Goal: Task Accomplishment & Management: Manage account settings

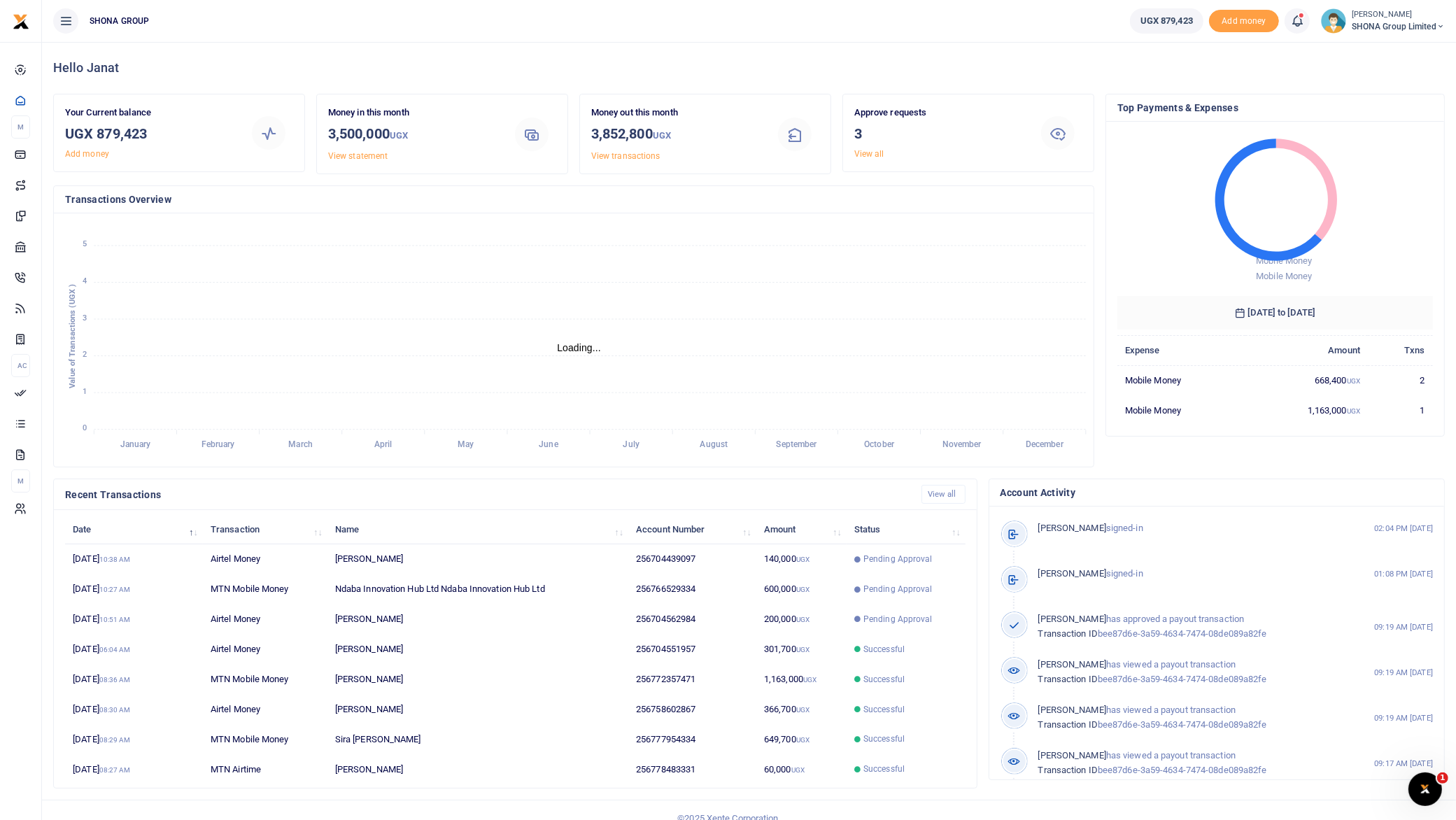
scroll to position [14, 14]
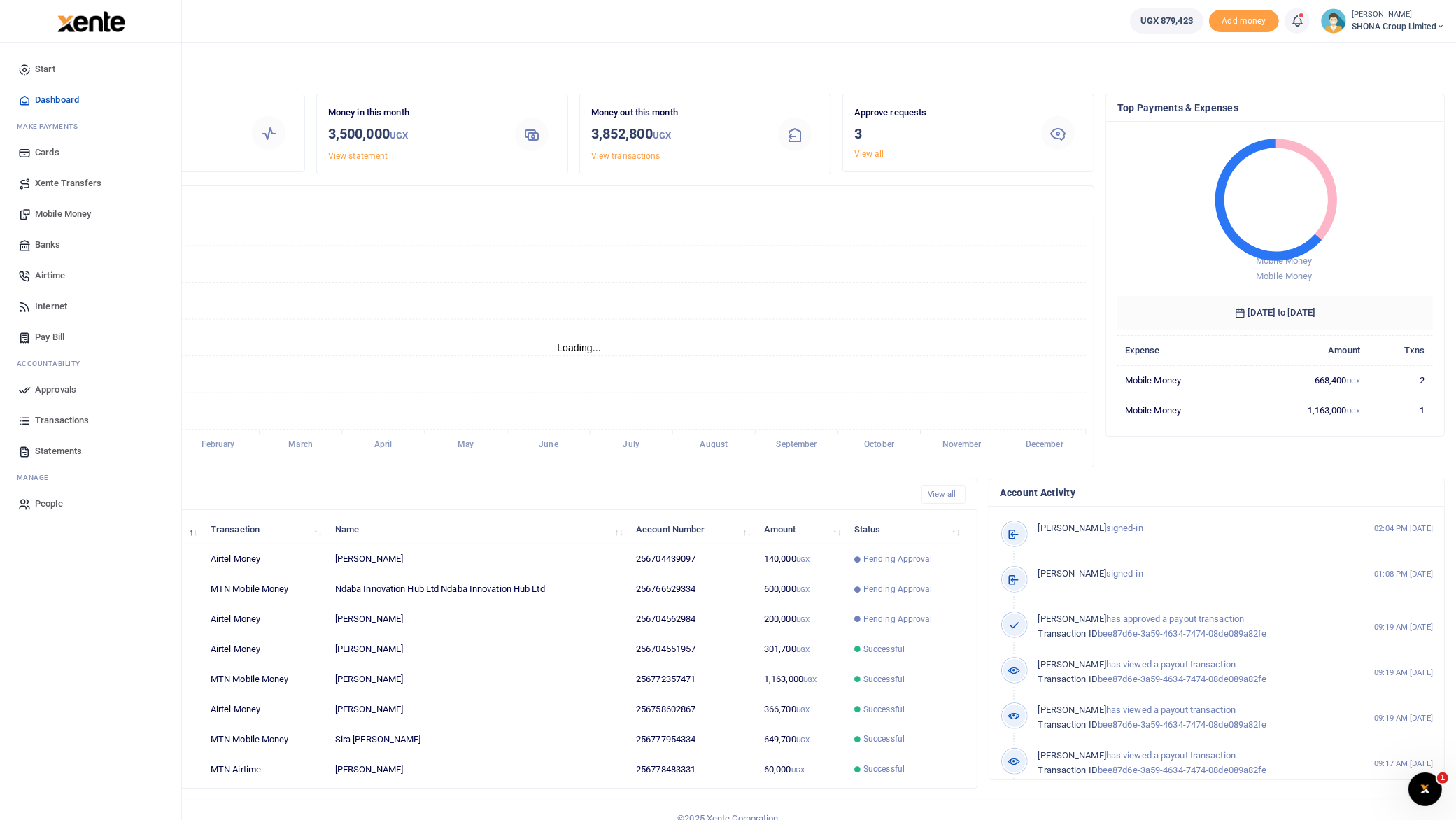
click at [49, 384] on span "Approvals" at bounding box center [56, 390] width 41 height 14
click at [44, 389] on span "Approvals" at bounding box center [56, 390] width 41 height 14
click at [50, 389] on span "Approvals" at bounding box center [56, 390] width 41 height 14
click at [59, 384] on span "Approvals" at bounding box center [56, 390] width 41 height 14
click at [65, 388] on span "Approvals" at bounding box center [56, 390] width 41 height 14
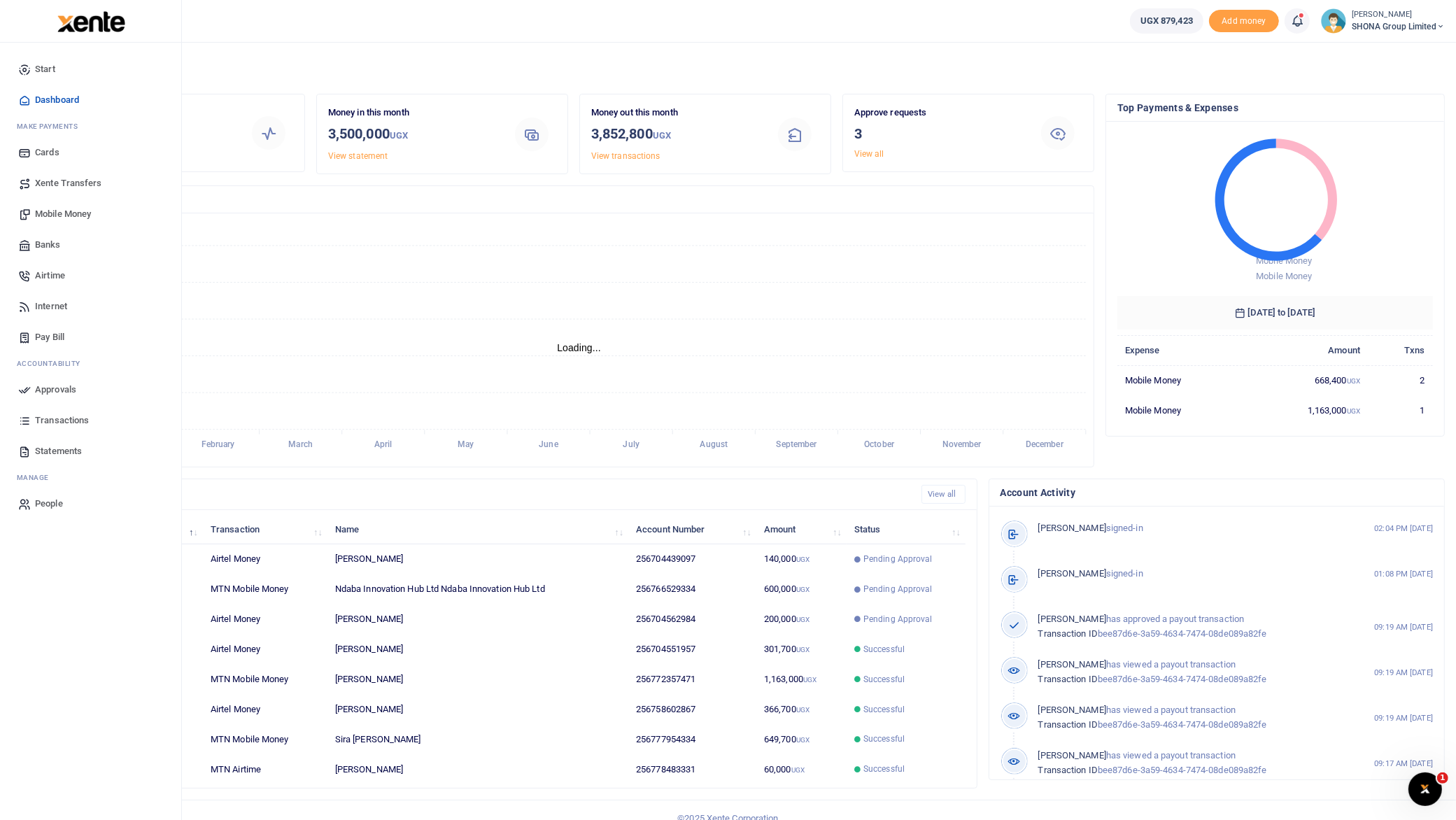
click at [65, 388] on span "Approvals" at bounding box center [56, 390] width 41 height 14
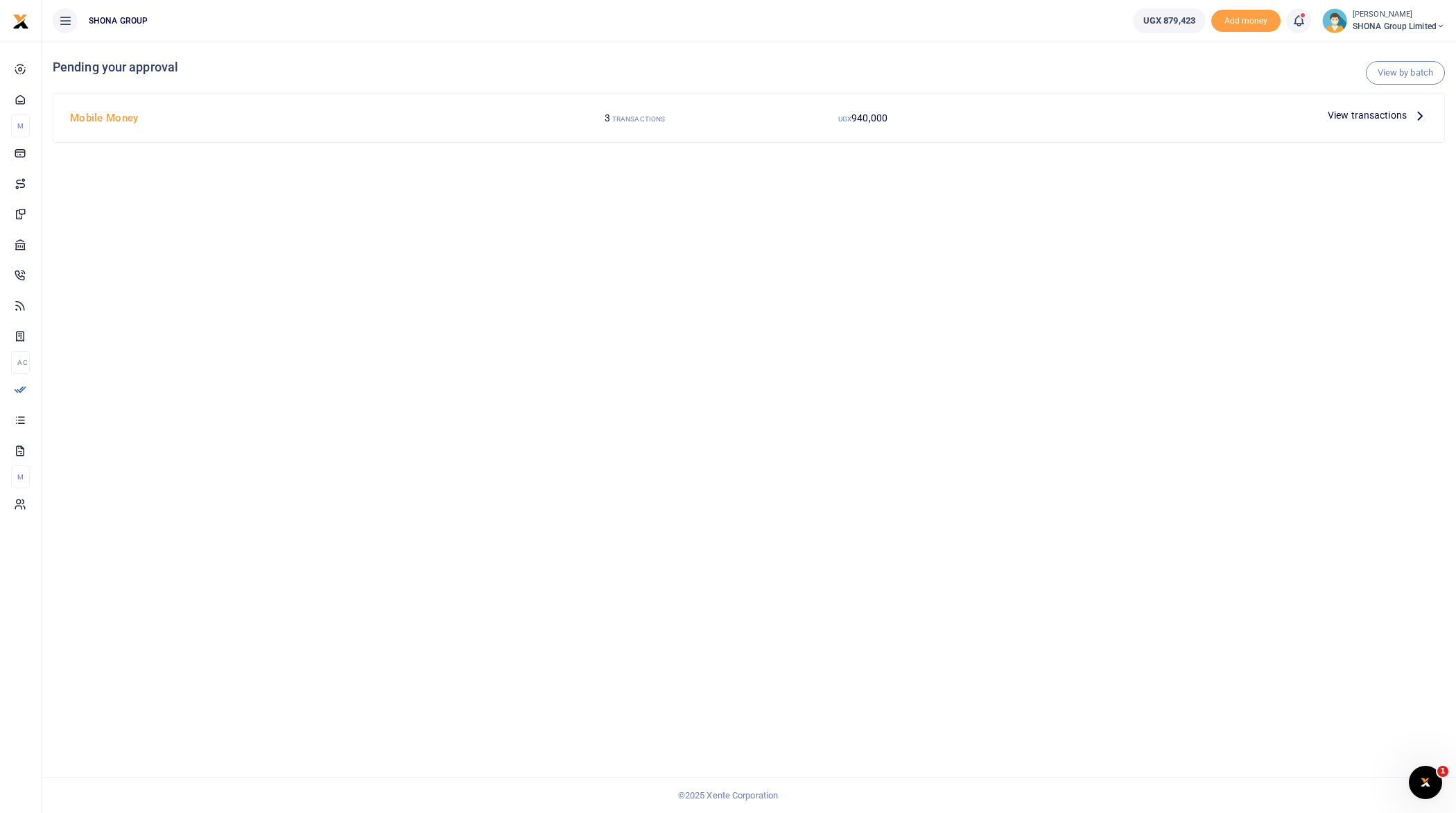
click at [1419, 114] on icon at bounding box center [1420, 115] width 15 height 15
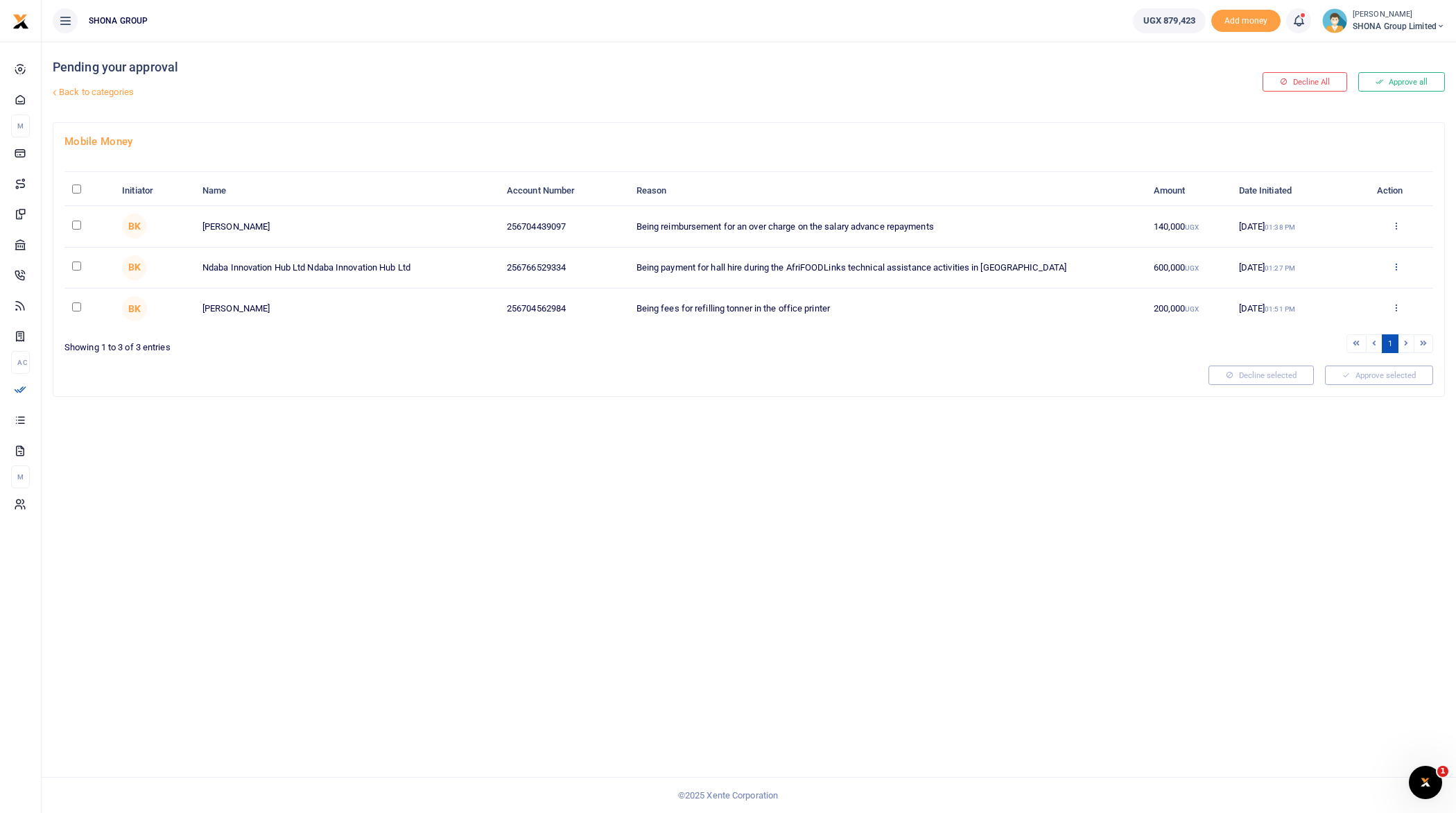
click at [1397, 262] on icon at bounding box center [1395, 266] width 9 height 9
click at [1325, 286] on link "Approve" at bounding box center [1346, 288] width 109 height 20
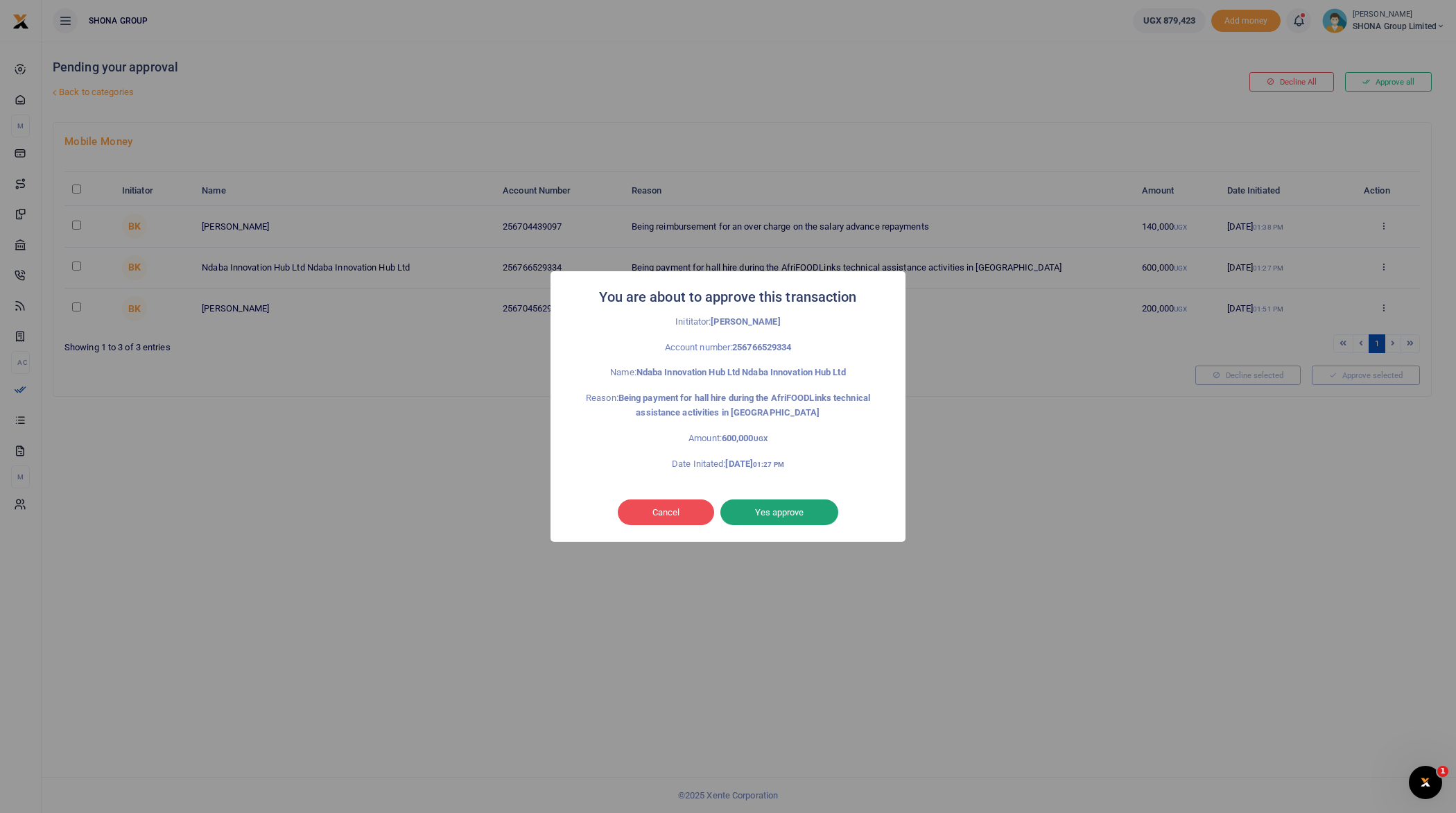
click at [796, 513] on button "Yes approve" at bounding box center [779, 512] width 118 height 27
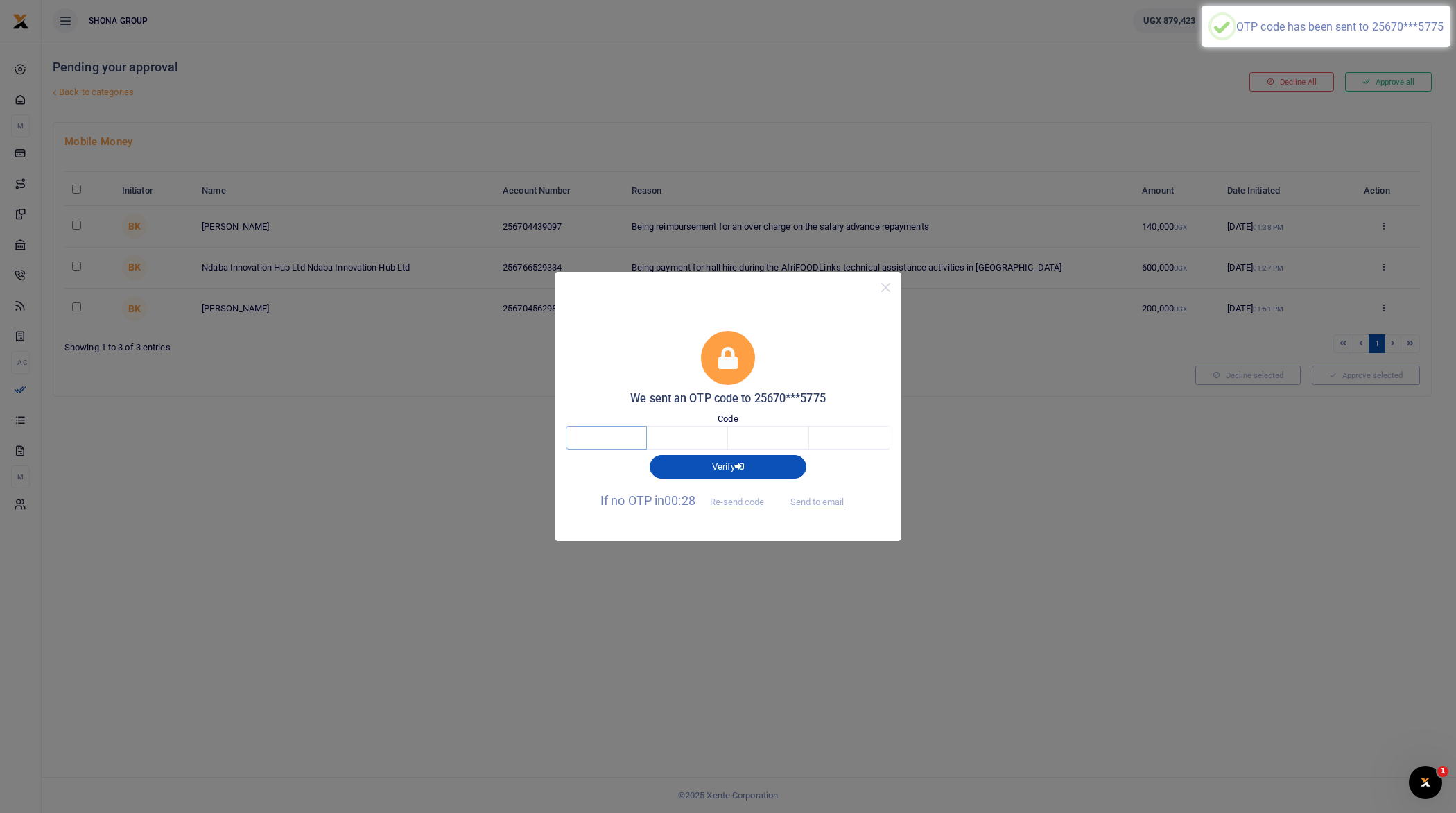
click at [608, 437] on input "text" at bounding box center [606, 438] width 81 height 24
type input "6"
type input "0"
type input "8"
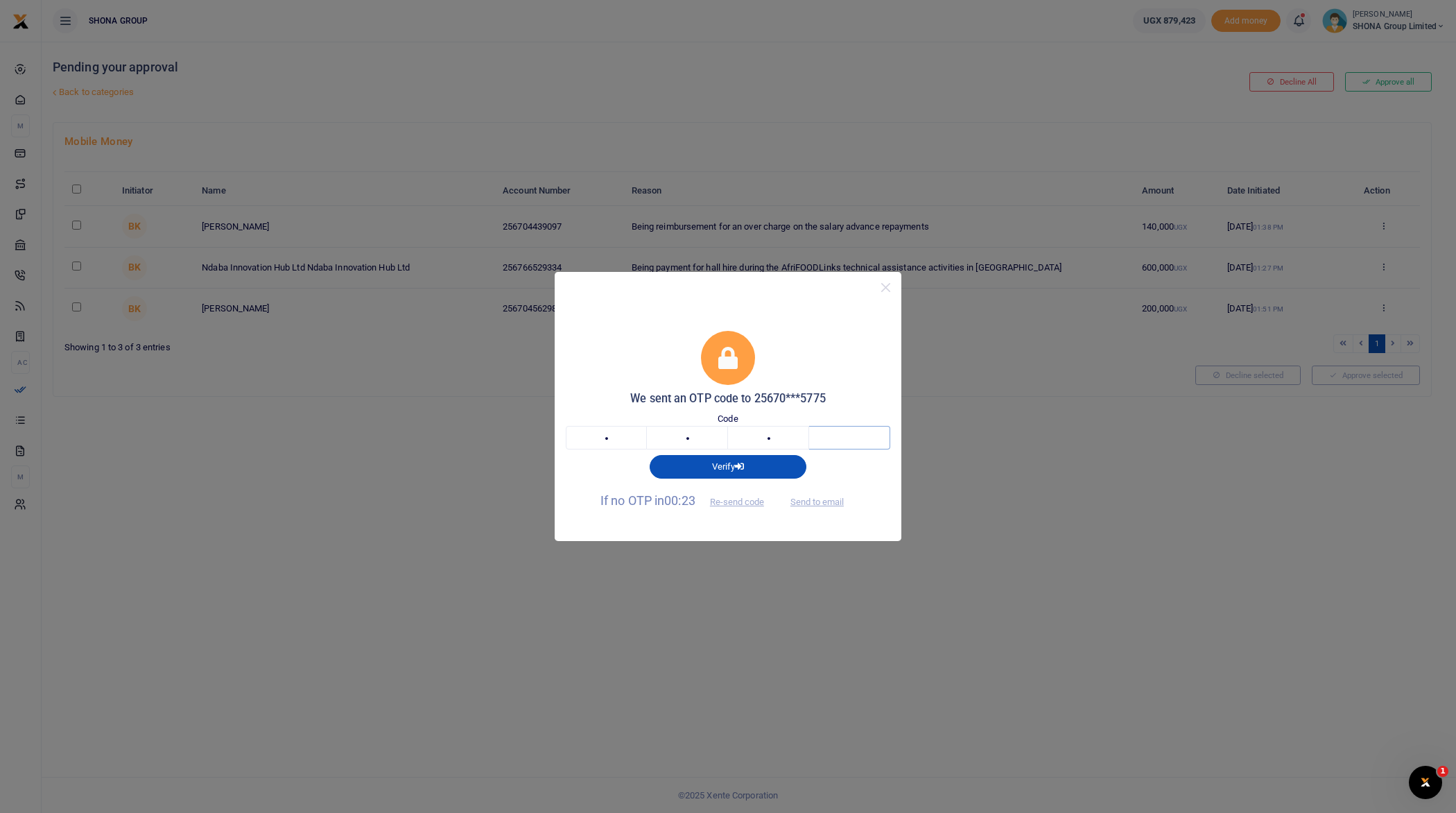
type input "0"
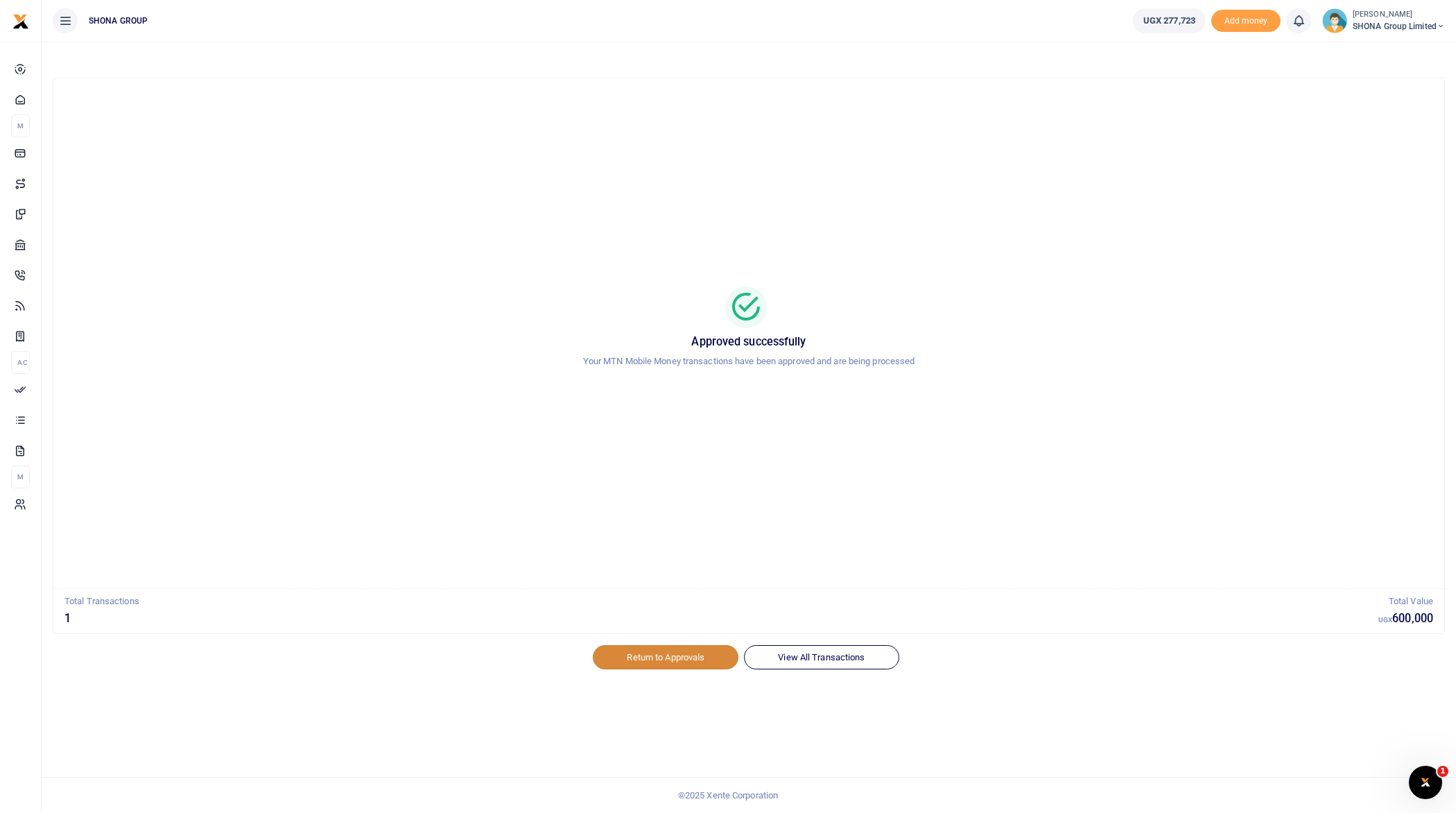
click at [668, 652] on link "Return to Approvals" at bounding box center [666, 657] width 145 height 24
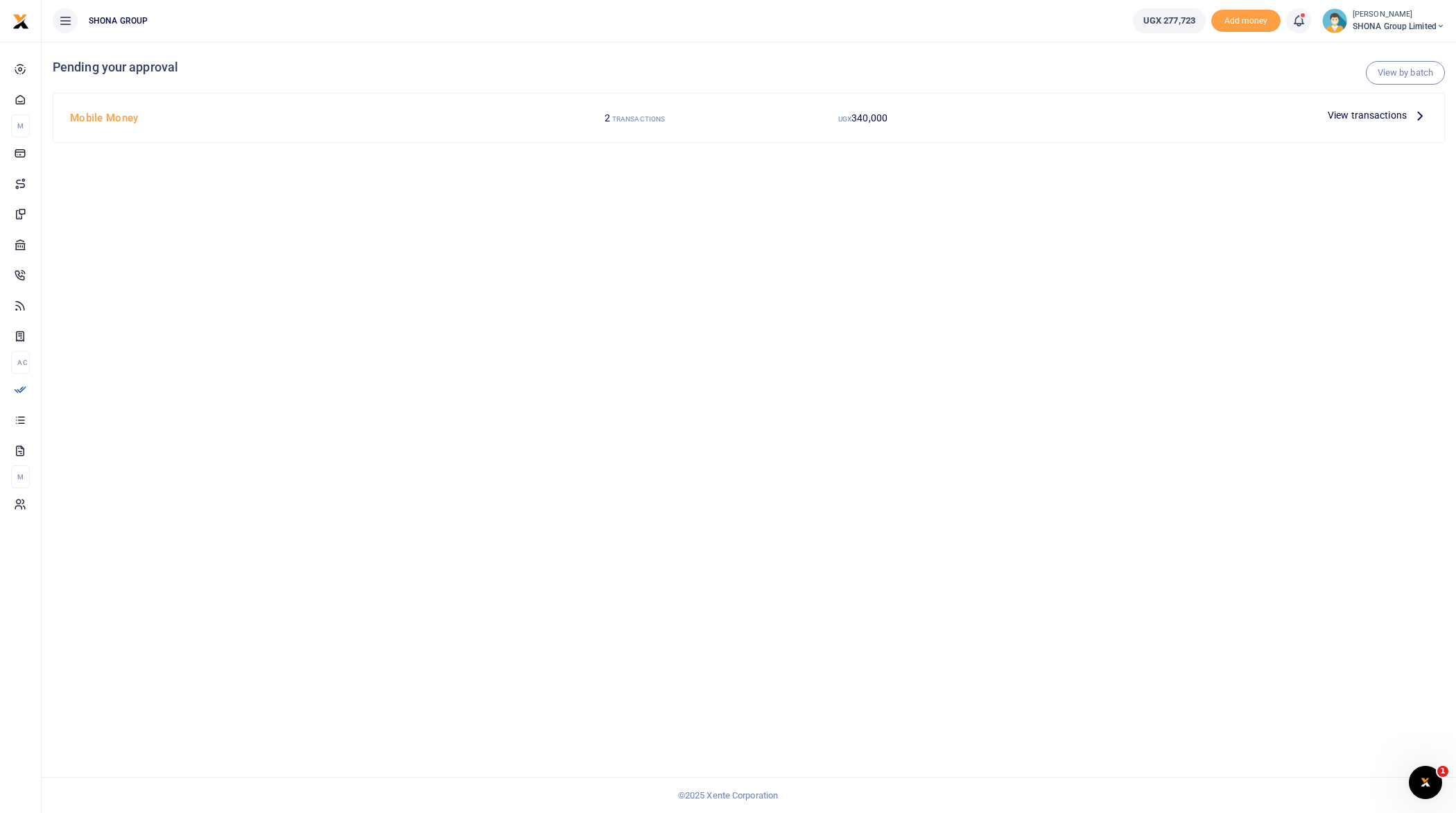
click at [1392, 111] on span "View transactions" at bounding box center [1367, 115] width 79 height 15
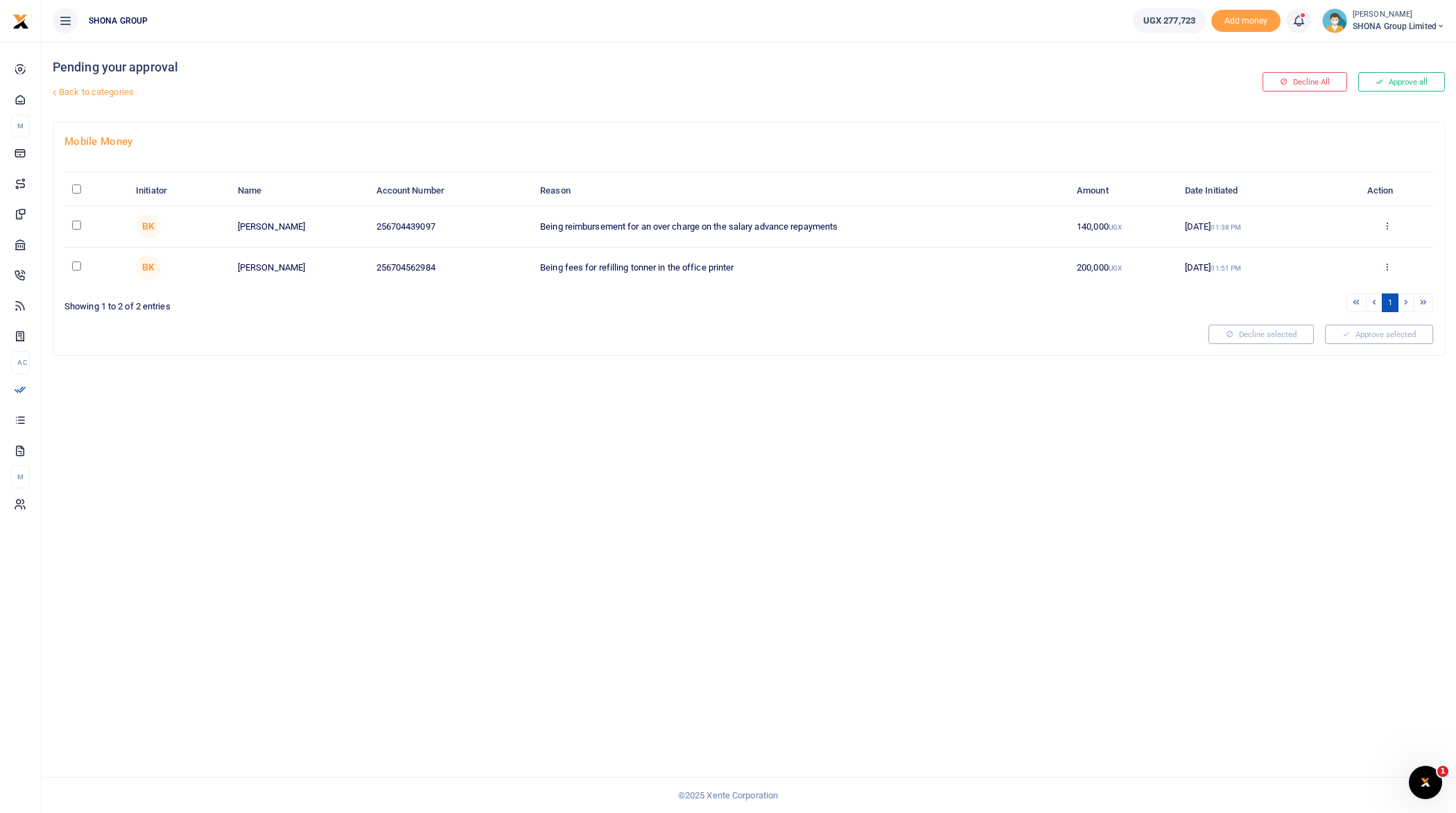
click at [1390, 266] on icon at bounding box center [1387, 266] width 9 height 9
click at [1321, 290] on link "Approve" at bounding box center [1336, 288] width 109 height 20
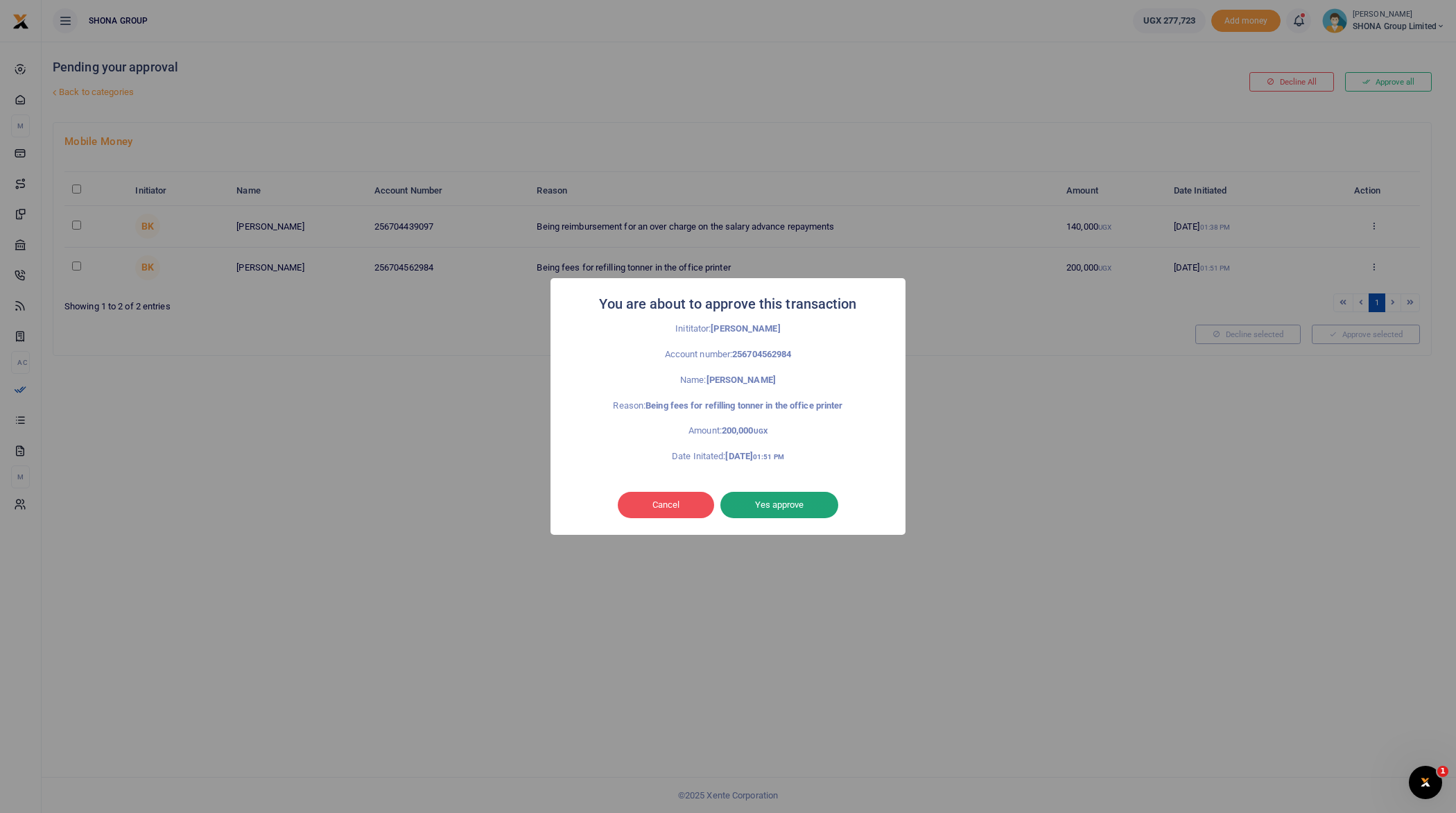
click at [825, 502] on button "Yes approve" at bounding box center [779, 504] width 118 height 27
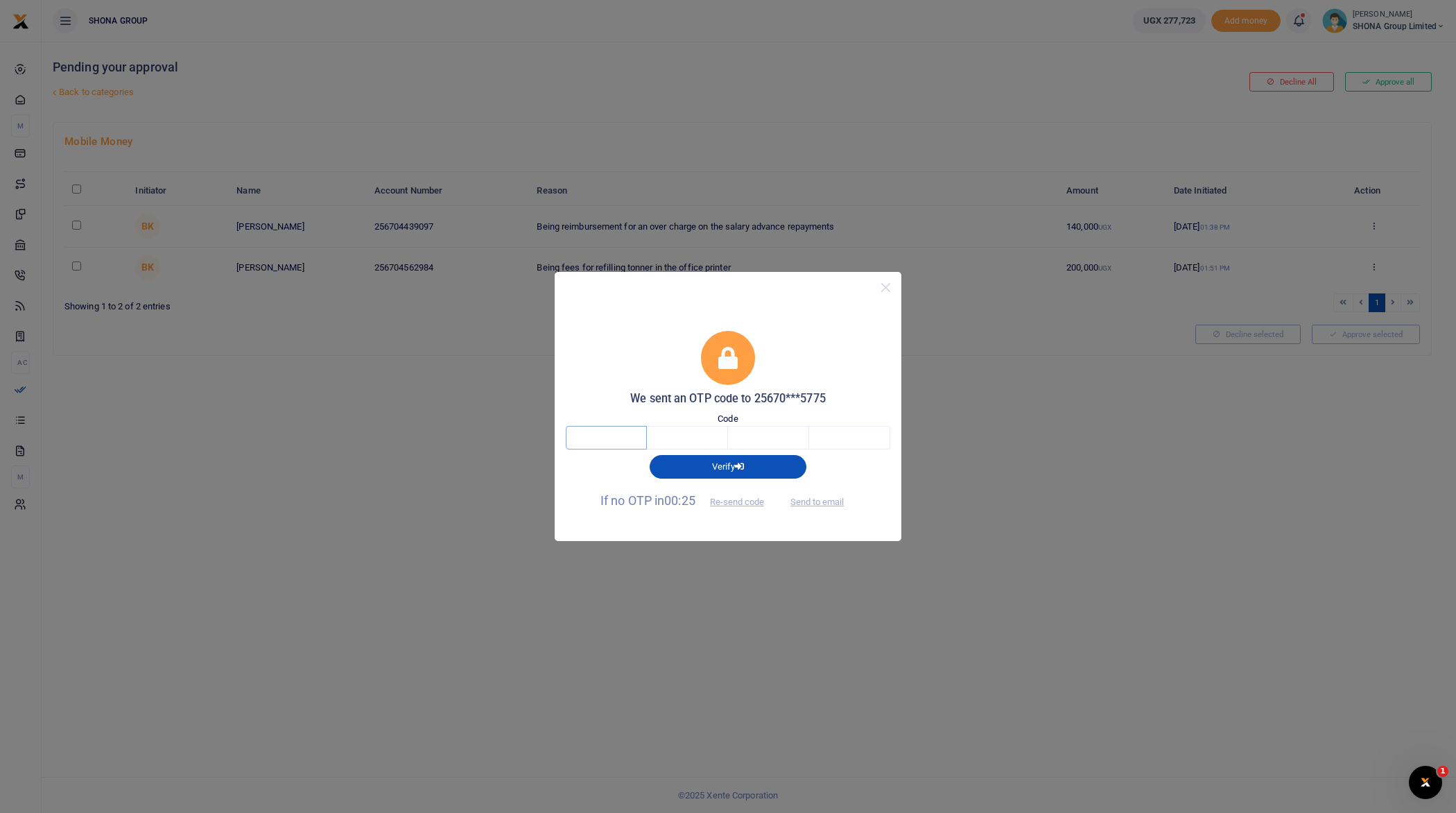
click at [612, 445] on input "text" at bounding box center [606, 438] width 81 height 24
type input "8"
type input "5"
type input "6"
type input "8"
